Goal: Task Accomplishment & Management: Manage account settings

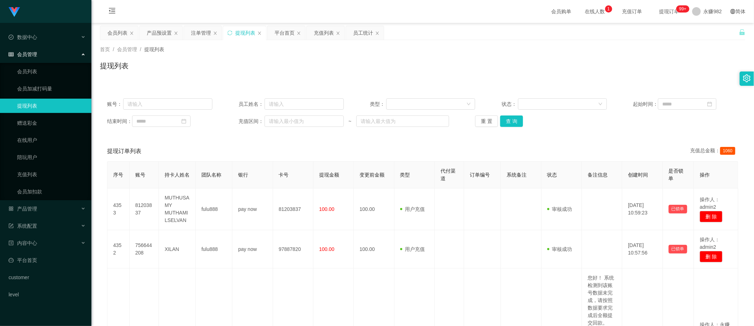
scroll to position [46, 0]
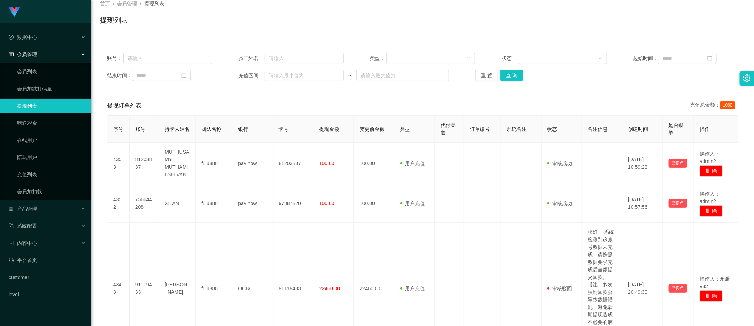
click at [410, 35] on div "首页 / 会员管理 / 提现列表 / 提现列表" at bounding box center [422, 15] width 662 height 42
click at [507, 73] on button "查 询" at bounding box center [511, 75] width 23 height 11
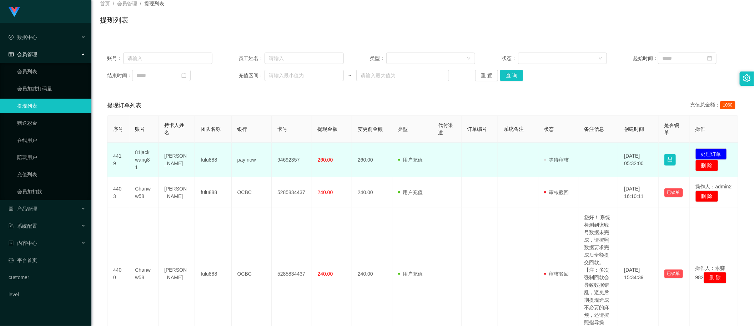
click at [138, 157] on td "81jackwang81" at bounding box center [143, 159] width 29 height 35
copy td "81jackwang81"
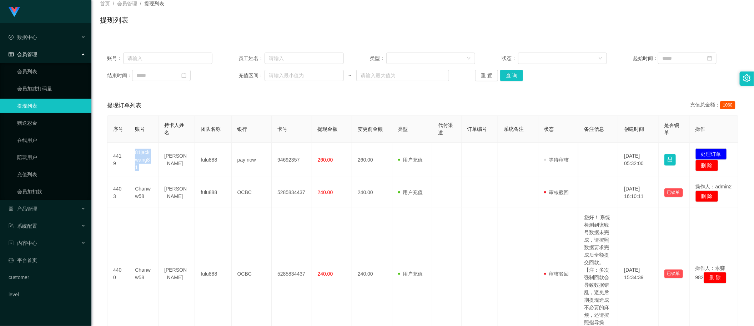
scroll to position [0, 0]
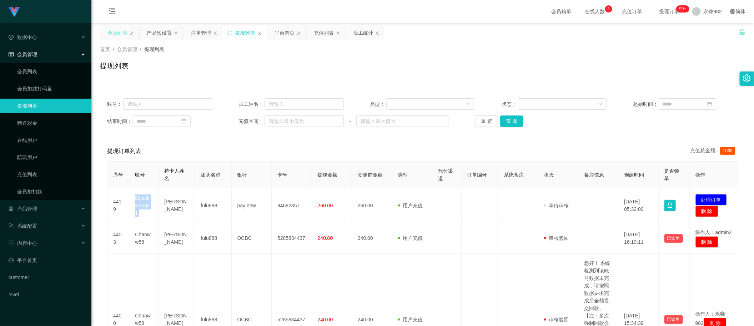
click at [115, 31] on div "会员列表" at bounding box center [117, 33] width 20 height 14
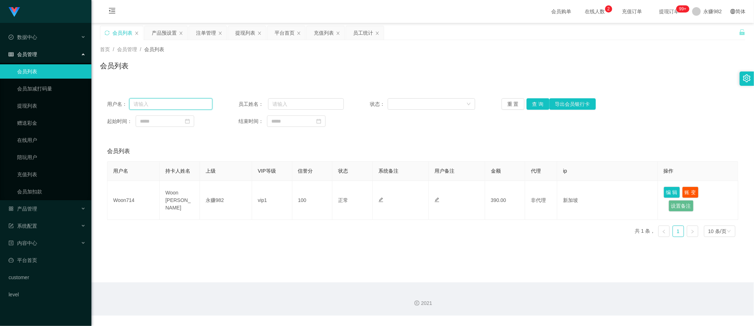
click at [159, 106] on input "text" at bounding box center [170, 103] width 83 height 11
paste input "81jackwang81"
type input "81jackwang81"
click at [537, 108] on button "查 询" at bounding box center [537, 103] width 23 height 11
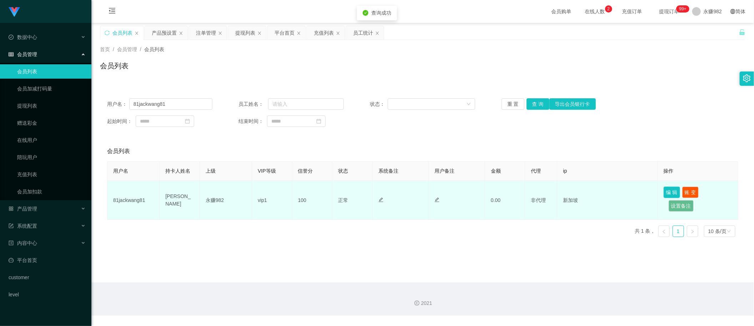
click at [666, 194] on button "编 辑" at bounding box center [672, 191] width 16 height 11
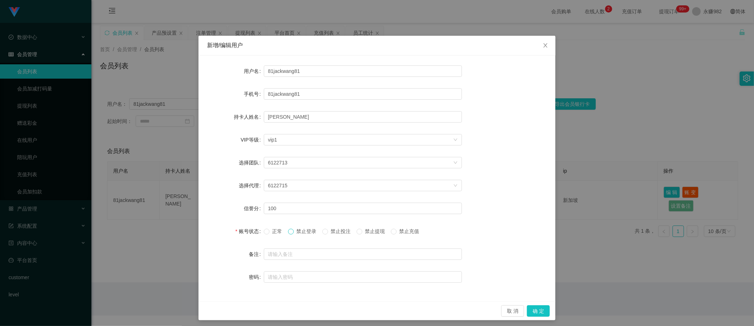
click at [291, 231] on span at bounding box center [291, 231] width 6 height 6
click at [534, 308] on button "确 定" at bounding box center [538, 310] width 23 height 11
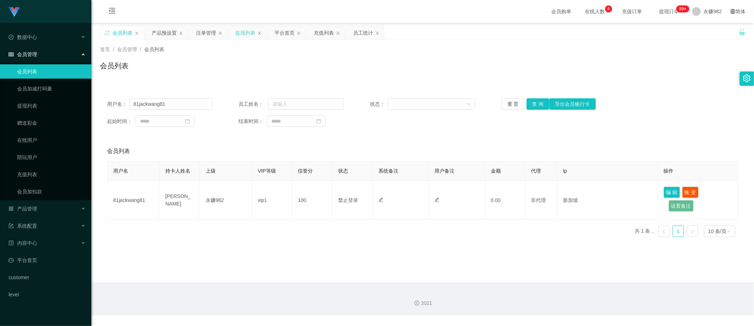
click at [247, 32] on div "提现列表" at bounding box center [245, 33] width 20 height 14
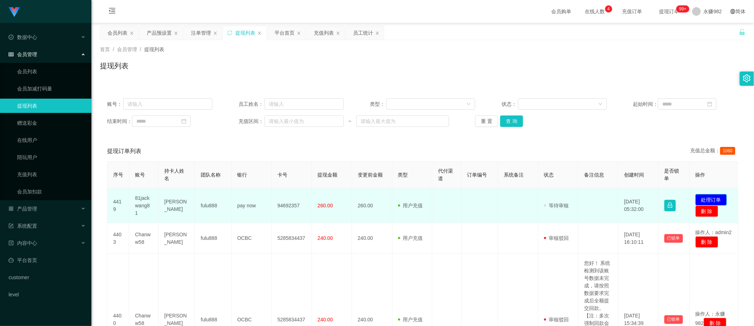
click at [714, 199] on button "处理订单" at bounding box center [710, 199] width 31 height 11
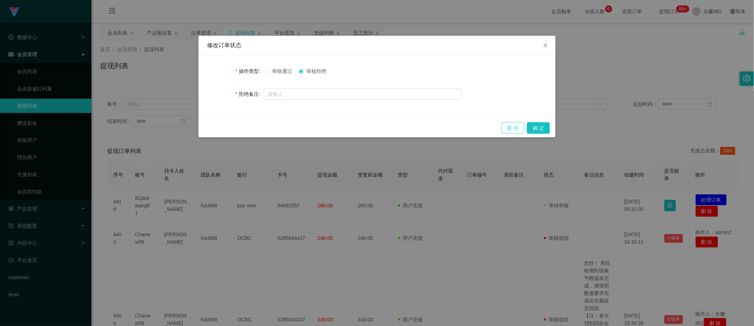
click at [511, 127] on button "取 消" at bounding box center [512, 127] width 23 height 11
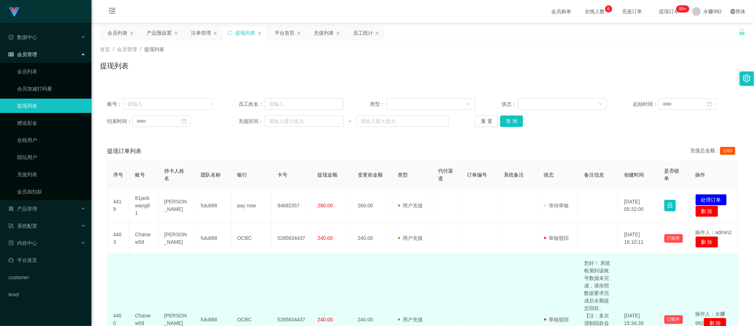
click at [596, 302] on td "您好！ 系统检测到该账号数据未完成，请按照数据要求完成后全额提交回款。【注：多次强制回款会导致数据错乱，避免后期提现造成不必要的麻烦，还请按照指导操作】" at bounding box center [598, 319] width 40 height 132
copy td "您好！ 系统检测到该账号数据未完成，请按照数据要求完成后全额提交回款。【注：多次强制回款会导致数据错乱，避免后期提现造成不必要的麻烦，还请按照指导操作】"
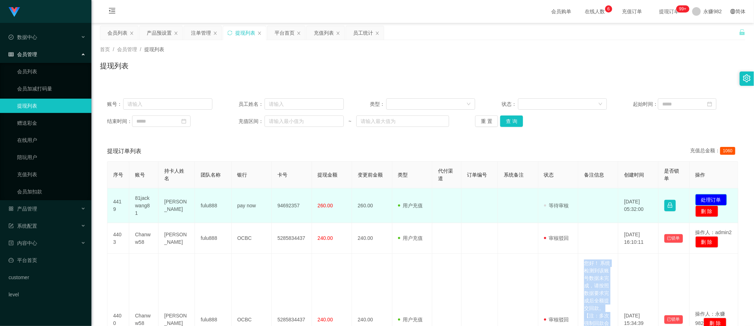
click at [706, 200] on button "处理订单" at bounding box center [710, 199] width 31 height 11
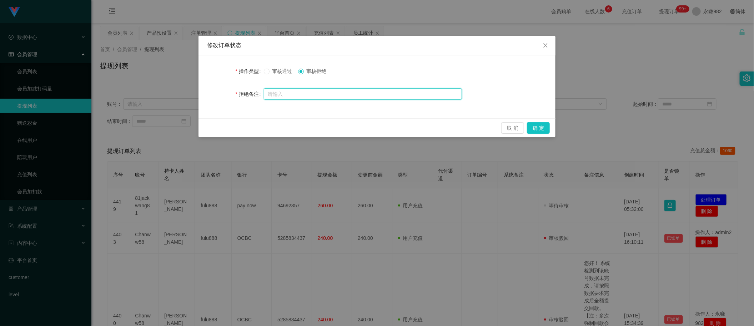
click at [303, 93] on input "text" at bounding box center [363, 93] width 198 height 11
paste input "您好！ 系统检测到该账号数据未完成，请按照数据要求完成后全额提交回款。【注：多次强制回款会导致数据错乱，避免后期提现造成不必要的麻烦，还请按照指导操作】"
type input "您好！ 系统检测到该账号数据未完成，请按照数据要求完成后全额提交回款。【注：多次强制回款会导致数据错乱，避免后期提现造成不必要的麻烦，还请按照指导操作】"
drag, startPoint x: 539, startPoint y: 126, endPoint x: 536, endPoint y: 127, distance: 3.7
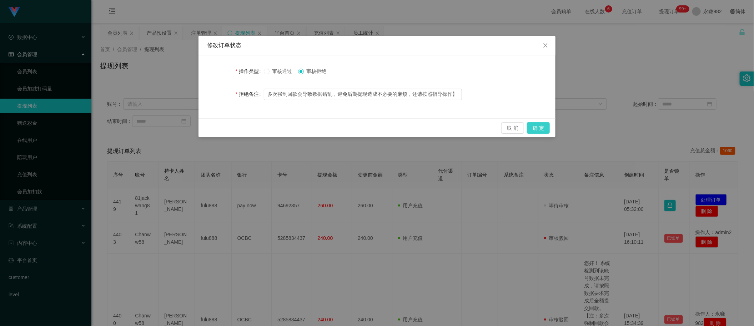
click at [539, 126] on button "确 定" at bounding box center [538, 127] width 23 height 11
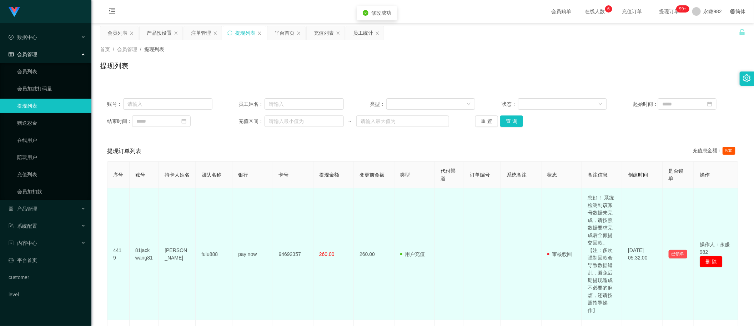
scroll to position [89, 0]
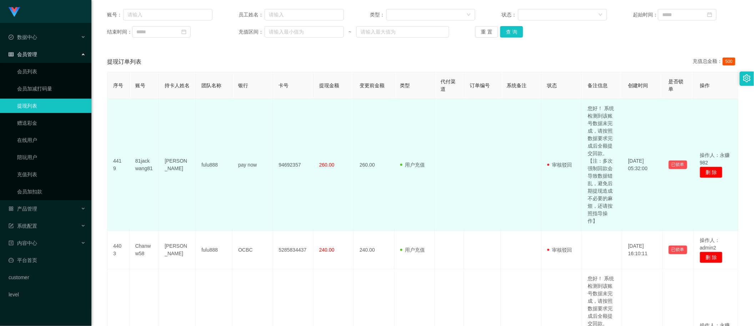
click at [395, 140] on td "用户充值 人工扣款" at bounding box center [414, 165] width 40 height 132
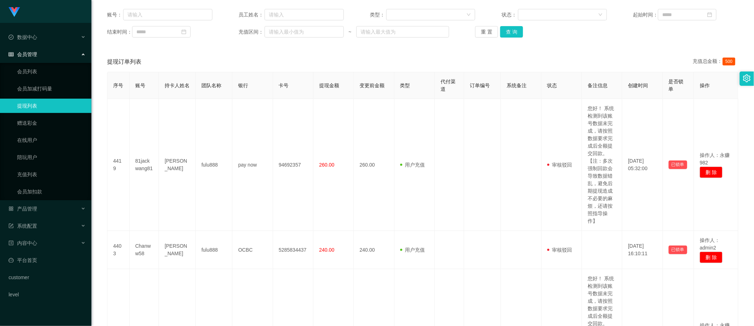
click at [348, 63] on div "提现订单列表 充值总金额： 500" at bounding box center [422, 62] width 631 height 20
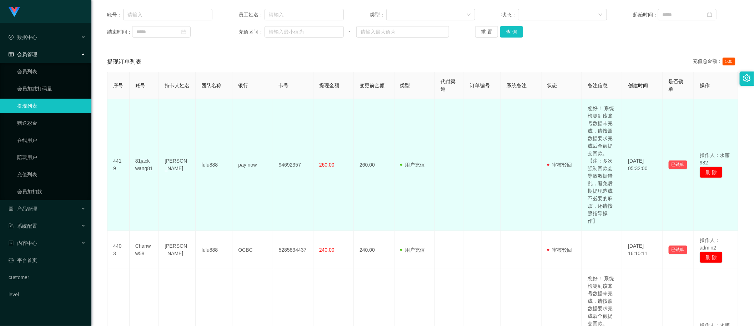
click at [389, 106] on td "260.00" at bounding box center [374, 165] width 40 height 132
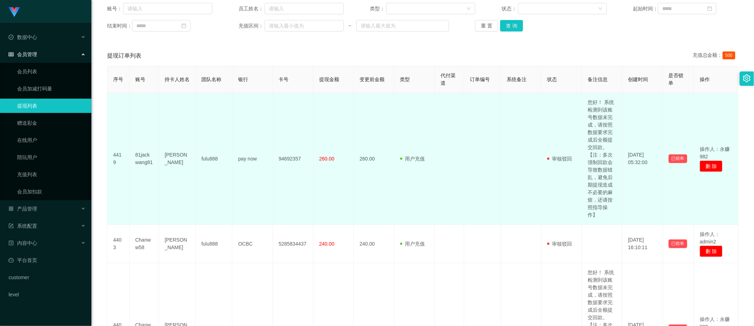
scroll to position [0, 0]
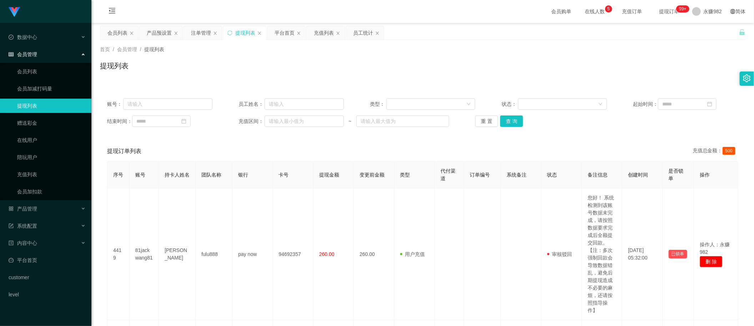
click at [509, 128] on div "账号： 员工姓名： 类型： 状态： 起始时间： 结束时间： 充值区间： ~ 重 置 查 询" at bounding box center [422, 112] width 645 height 43
click at [511, 122] on button "查 询" at bounding box center [511, 120] width 23 height 11
click at [285, 35] on div "平台首页" at bounding box center [284, 33] width 20 height 14
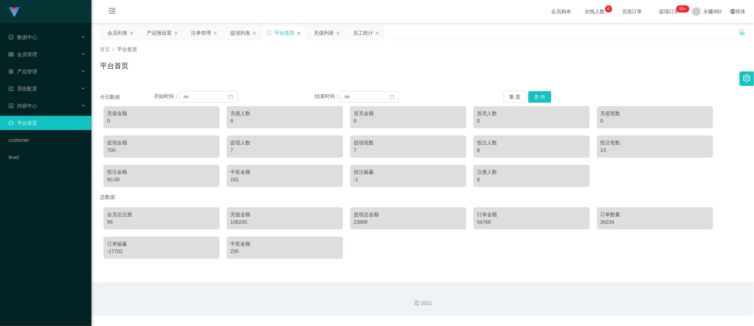
click at [300, 34] on icon "图标: close" at bounding box center [299, 33] width 4 height 4
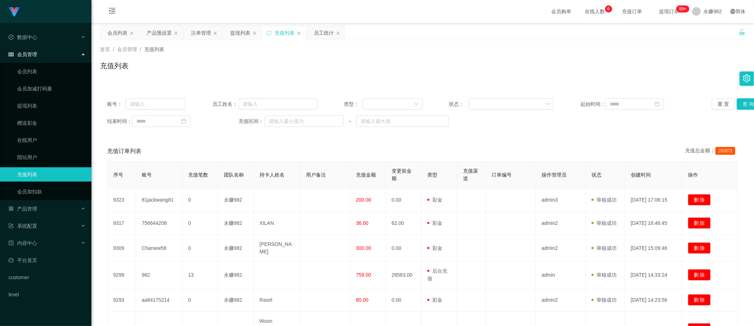
click at [281, 32] on div "充值列表" at bounding box center [284, 33] width 20 height 14
click at [746, 105] on button "查 询" at bounding box center [748, 103] width 23 height 11
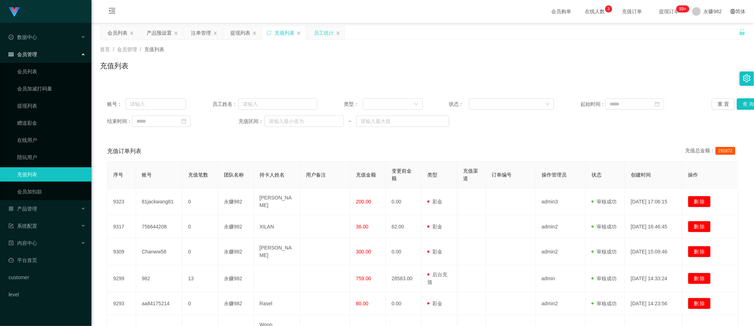
click at [322, 35] on div "员工统计" at bounding box center [324, 33] width 20 height 14
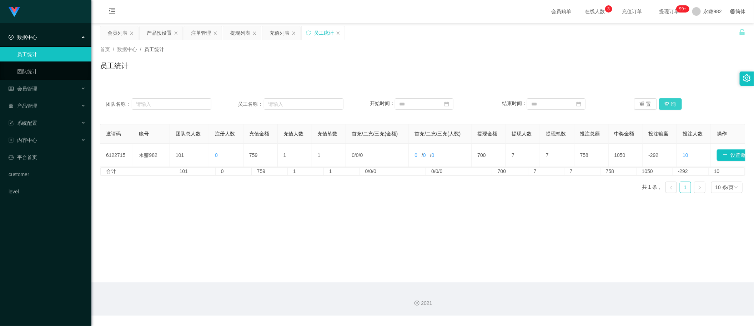
click at [670, 103] on button "查 询" at bounding box center [670, 103] width 23 height 11
click at [116, 27] on div "会员列表" at bounding box center [117, 33] width 20 height 14
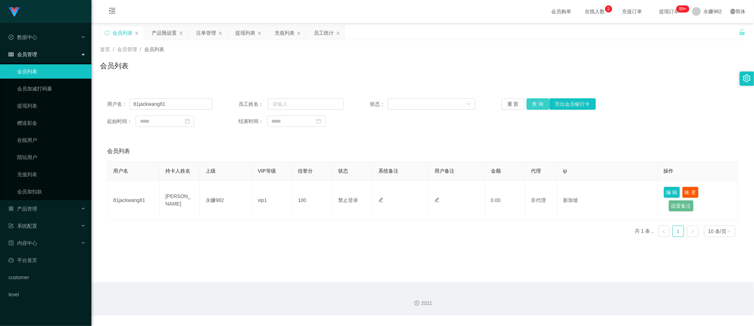
click at [539, 99] on button "查 询" at bounding box center [537, 103] width 23 height 11
click at [185, 102] on input "81jackwang81" at bounding box center [170, 103] width 83 height 11
click at [539, 103] on button "查 询" at bounding box center [537, 103] width 23 height 11
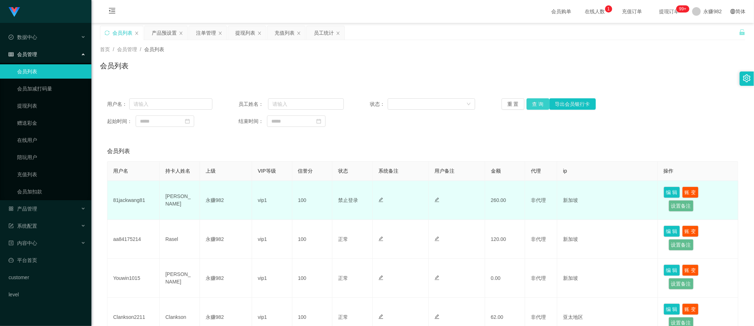
scroll to position [89, 0]
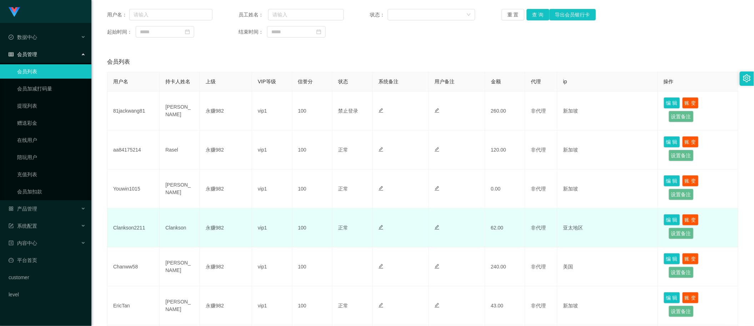
click at [174, 226] on td "Clankson" at bounding box center [180, 227] width 40 height 39
copy td "Clankson"
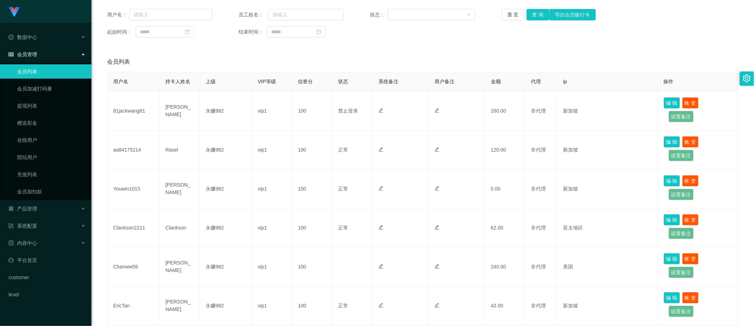
click at [359, 62] on div "会员列表" at bounding box center [422, 62] width 631 height 20
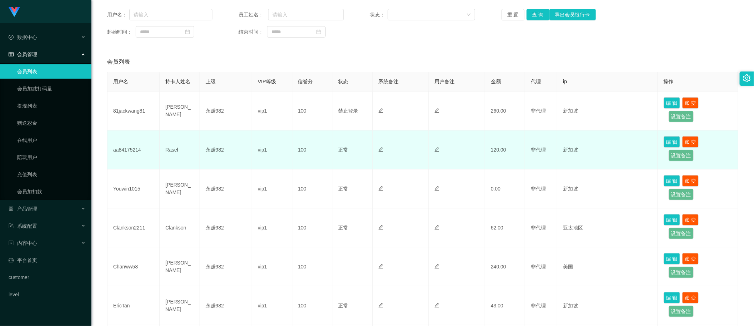
scroll to position [0, 0]
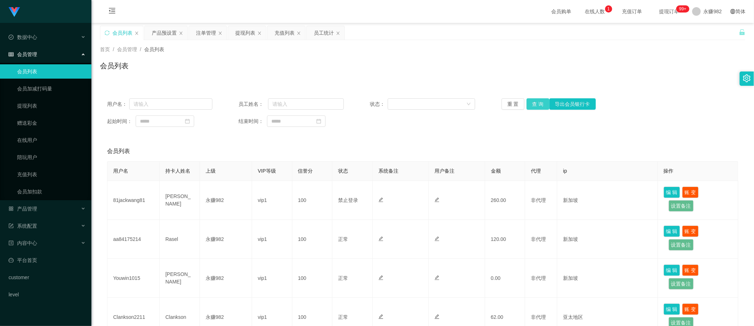
click at [530, 104] on button "查 询" at bounding box center [537, 103] width 23 height 11
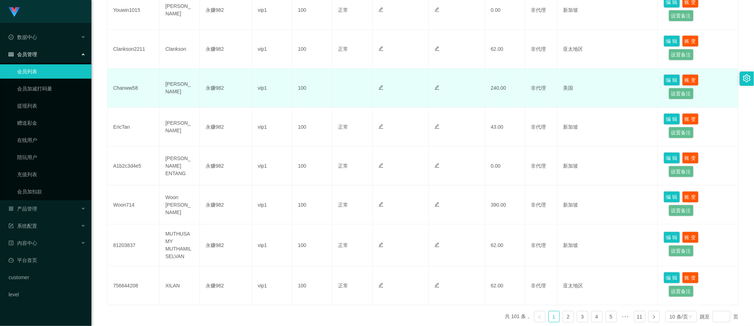
scroll to position [304, 0]
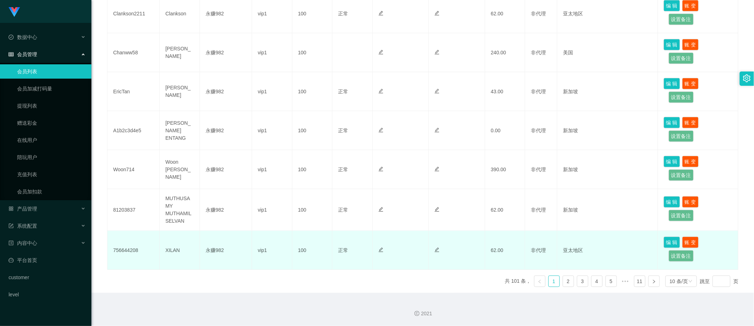
click at [173, 249] on td "XILAN" at bounding box center [180, 250] width 40 height 39
copy td "XILAN"
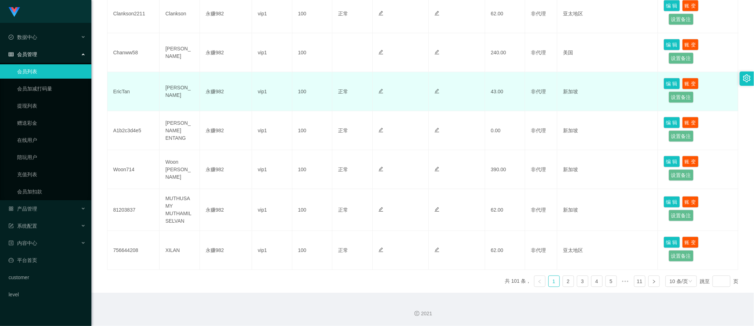
click at [395, 85] on td at bounding box center [401, 91] width 56 height 39
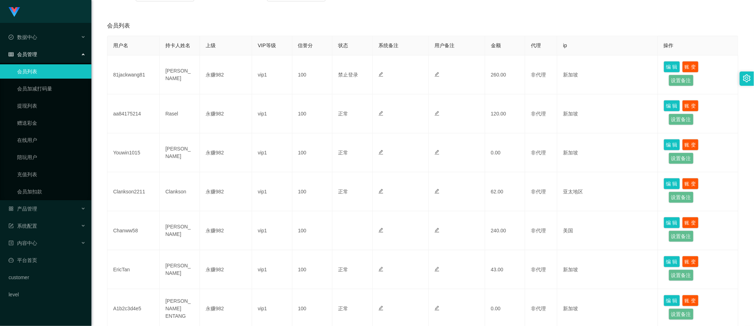
scroll to position [0, 0]
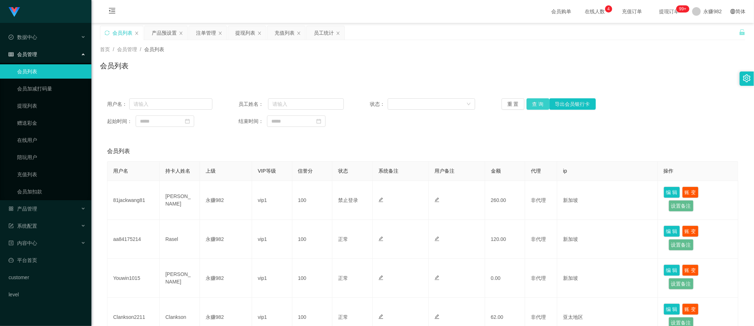
click at [536, 104] on button "查 询" at bounding box center [537, 103] width 23 height 11
click at [244, 34] on div "提现列表" at bounding box center [245, 33] width 20 height 14
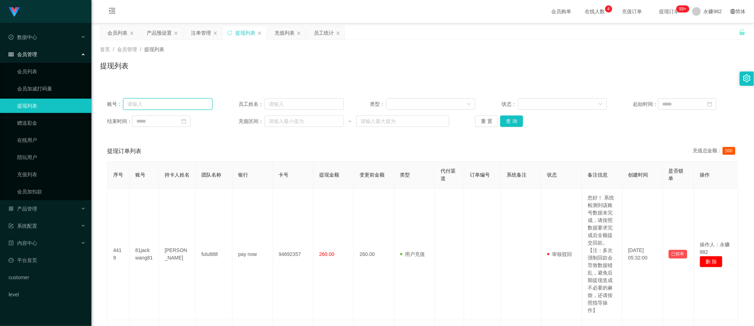
click at [166, 107] on input "text" at bounding box center [167, 103] width 89 height 11
paste input "XILAN"
type input "XILAN"
click at [510, 122] on button "查 询" at bounding box center [511, 120] width 23 height 11
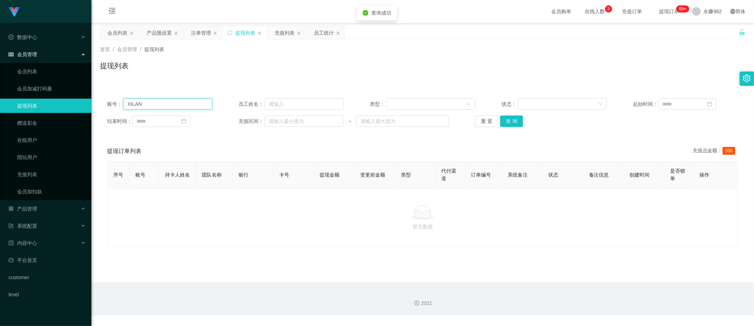
click at [153, 100] on input "XILAN" at bounding box center [167, 103] width 89 height 11
click at [513, 123] on button "查 询" at bounding box center [511, 120] width 23 height 11
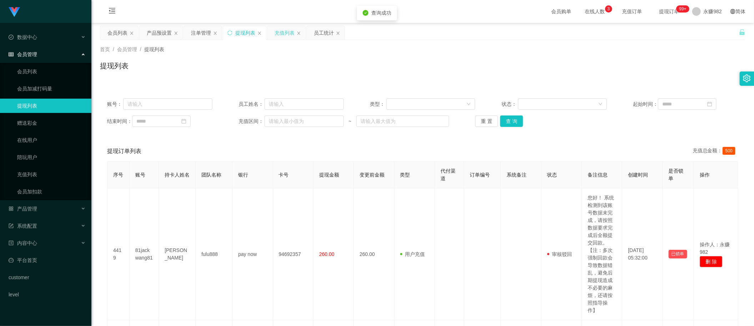
click at [277, 33] on div "充值列表" at bounding box center [284, 33] width 20 height 14
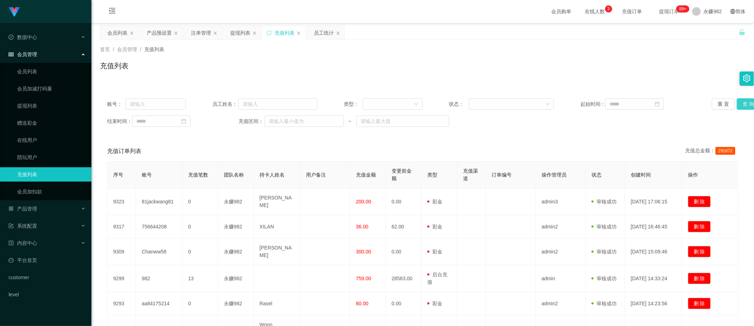
click at [742, 103] on button "查 询" at bounding box center [748, 103] width 23 height 11
click at [741, 102] on button "查 询" at bounding box center [748, 103] width 23 height 11
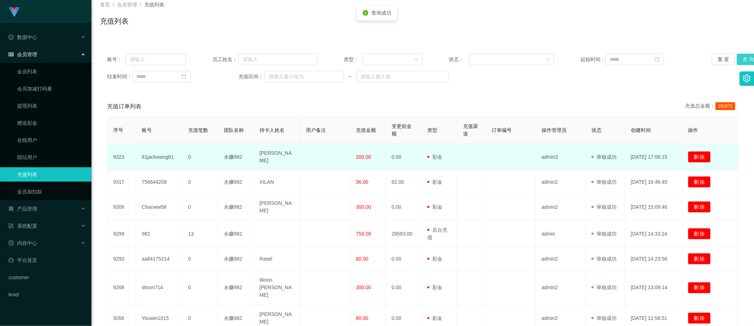
scroll to position [89, 0]
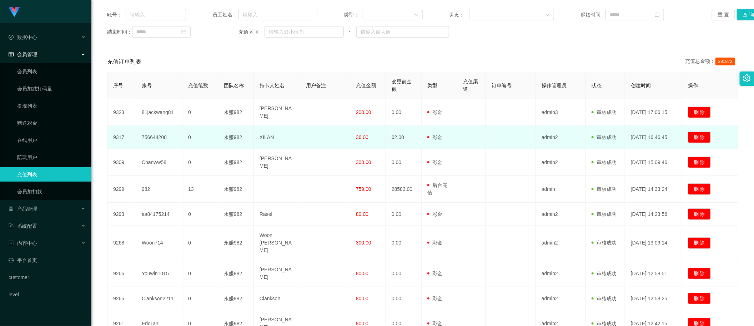
click at [324, 137] on td at bounding box center [325, 137] width 50 height 23
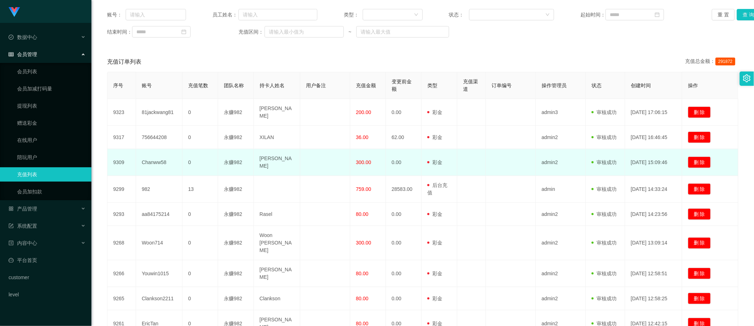
click at [309, 160] on td at bounding box center [325, 162] width 50 height 27
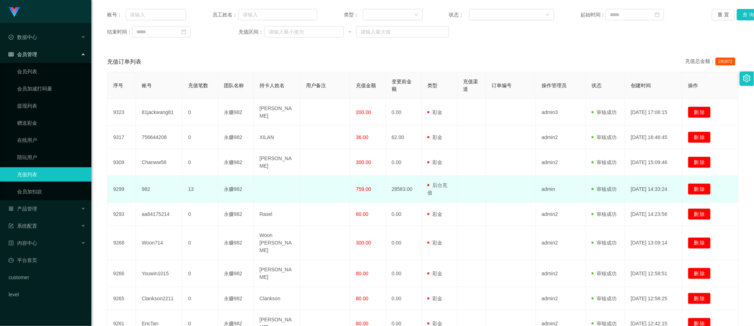
click at [321, 190] on td at bounding box center [325, 189] width 50 height 27
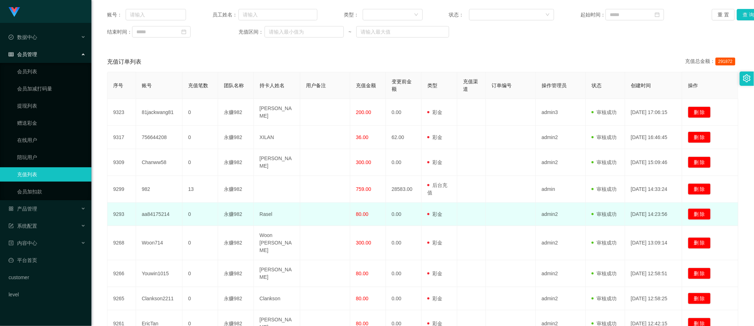
click at [324, 202] on td at bounding box center [325, 213] width 50 height 23
